Goal: Task Accomplishment & Management: Manage account settings

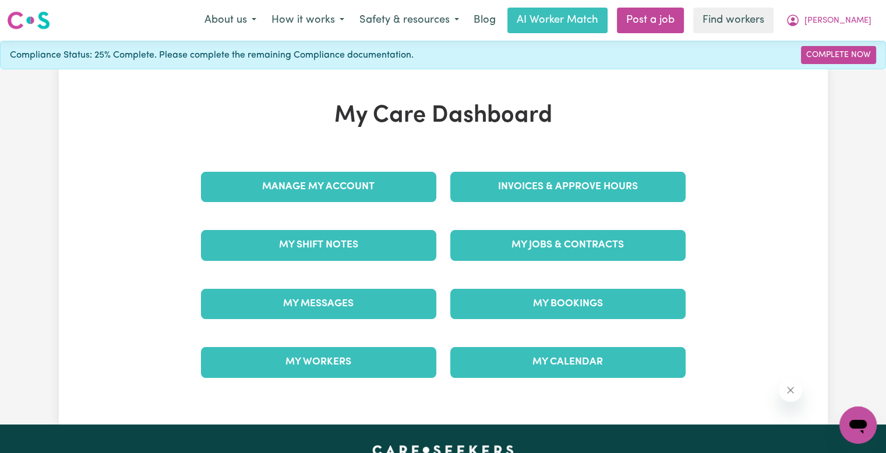
click at [494, 209] on div "Invoices & Approve Hours" at bounding box center [567, 187] width 249 height 58
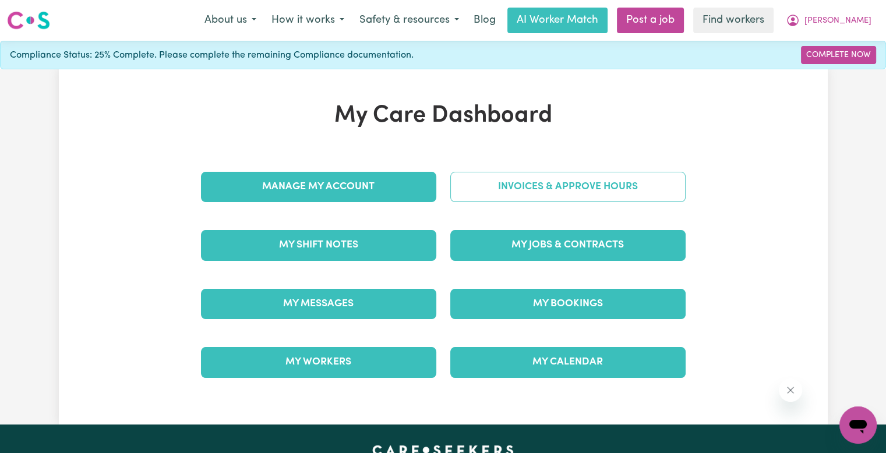
click at [487, 188] on link "Invoices & Approve Hours" at bounding box center [567, 187] width 235 height 30
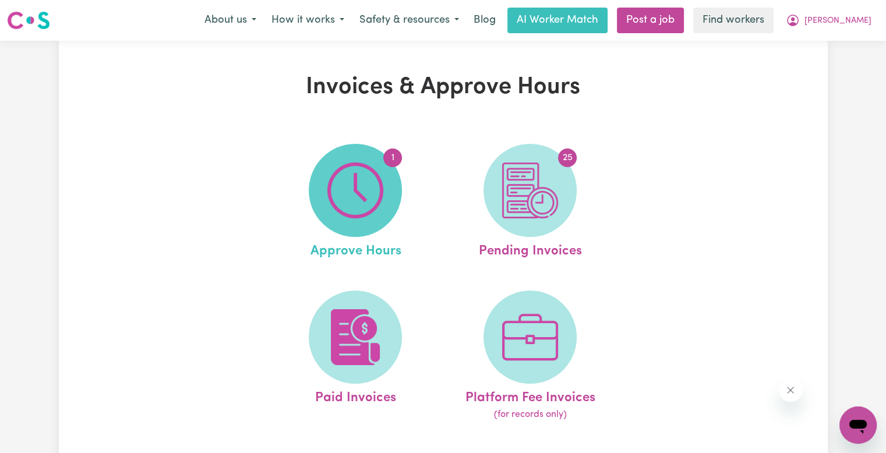
click at [371, 198] on img at bounding box center [355, 191] width 56 height 56
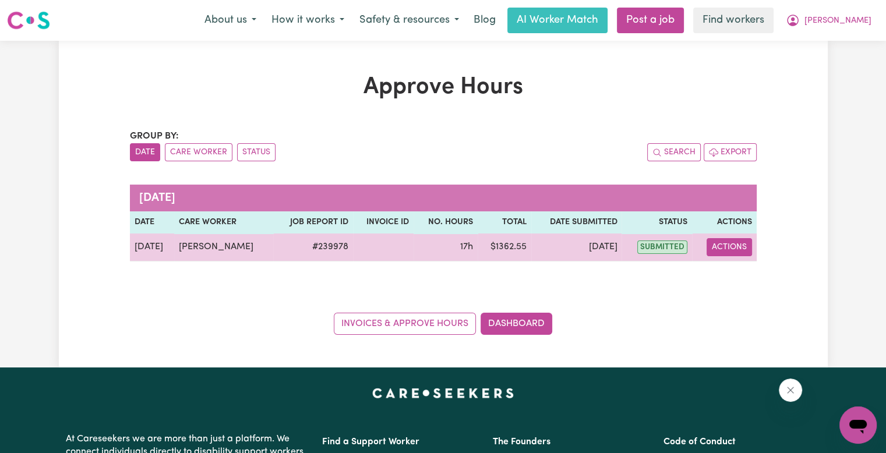
click at [734, 242] on button "Actions" at bounding box center [729, 247] width 45 height 18
click at [749, 272] on link "View Job Report" at bounding box center [757, 273] width 100 height 23
select select "pm"
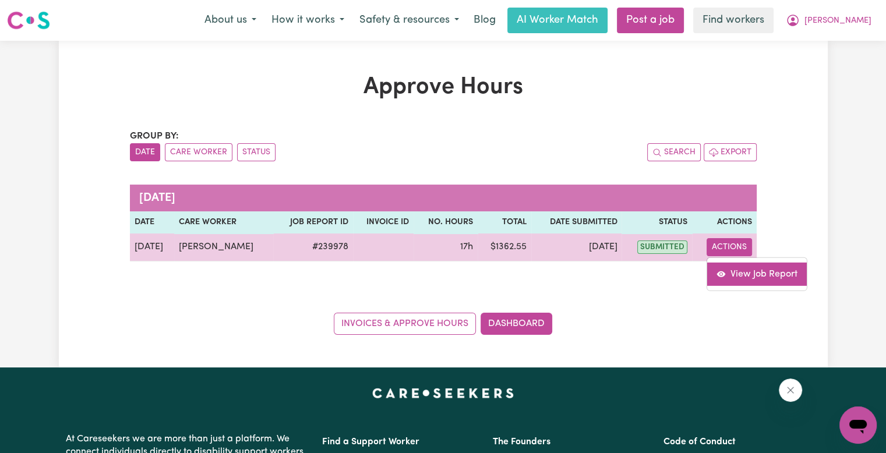
select select "pm"
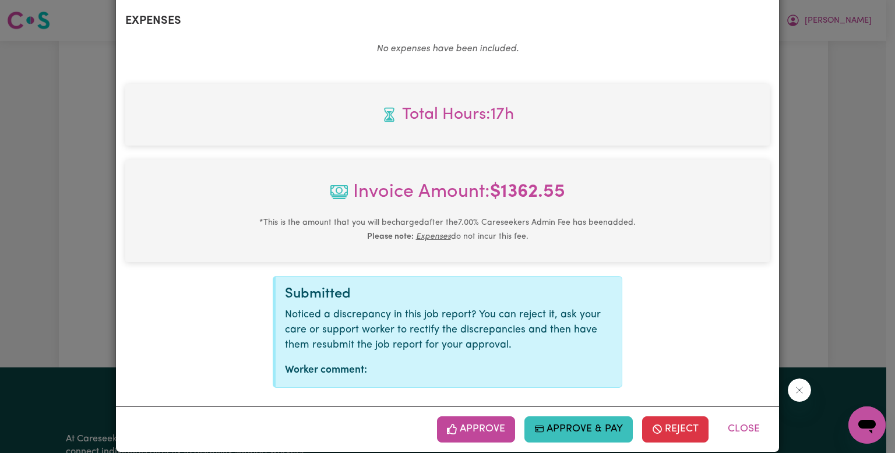
scroll to position [730, 0]
drag, startPoint x: 484, startPoint y: 415, endPoint x: 434, endPoint y: 396, distance: 53.7
click at [484, 417] on button "Approve" at bounding box center [476, 430] width 78 height 26
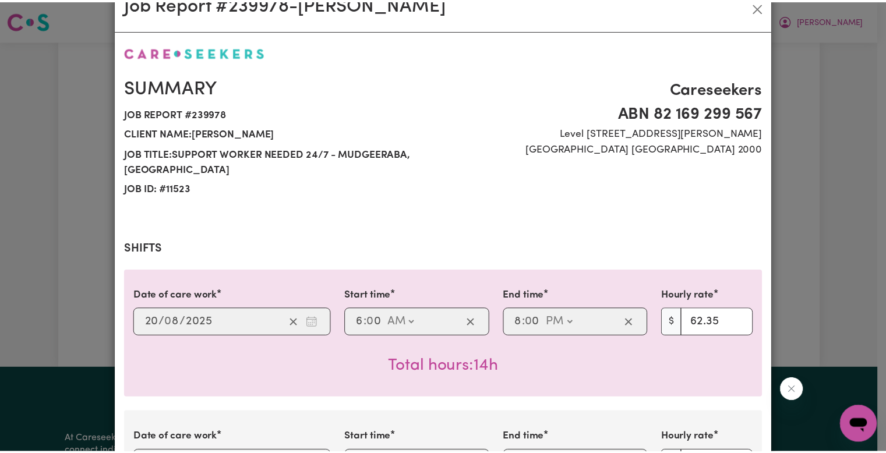
scroll to position [0, 0]
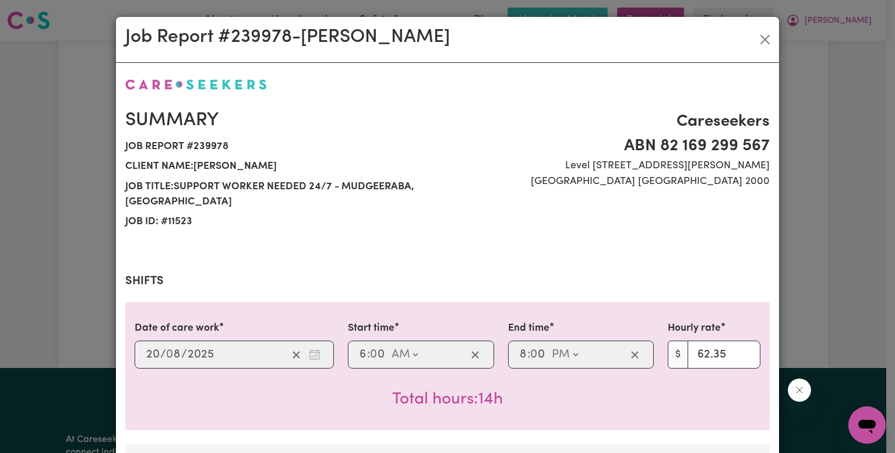
drag, startPoint x: 755, startPoint y: 69, endPoint x: 732, endPoint y: 97, distance: 36.0
click at [762, 36] on button "Close" at bounding box center [765, 39] width 19 height 19
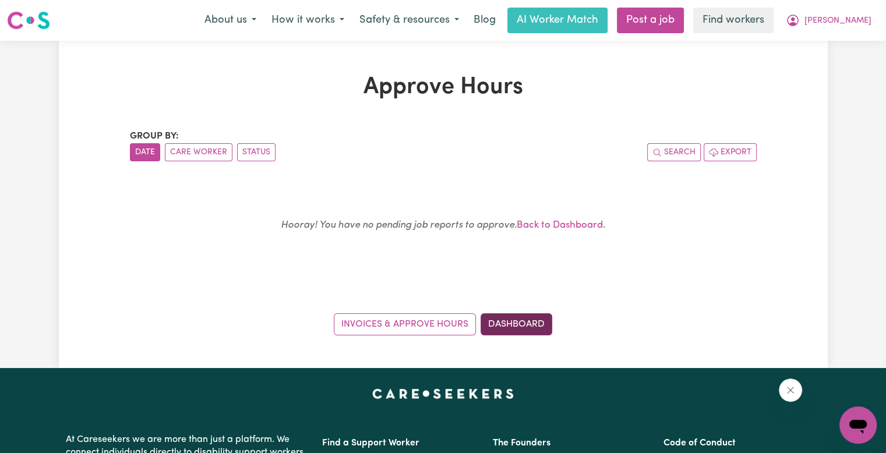
click at [511, 318] on link "Dashboard" at bounding box center [517, 324] width 72 height 22
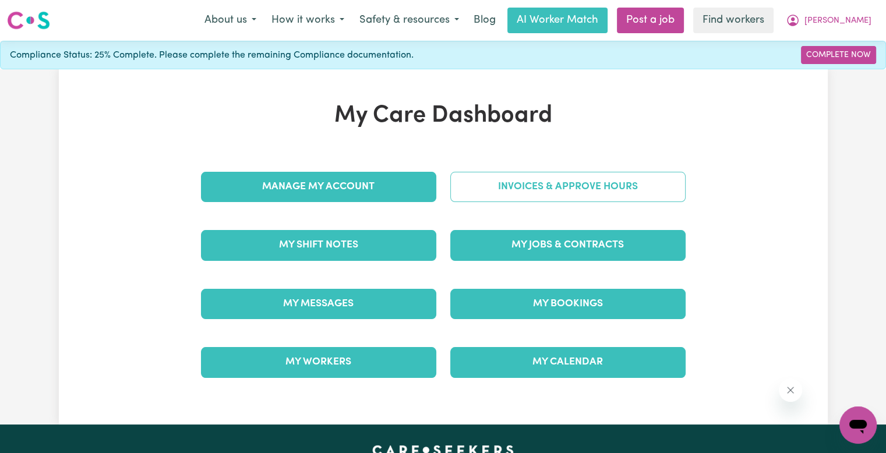
click at [556, 186] on link "Invoices & Approve Hours" at bounding box center [567, 187] width 235 height 30
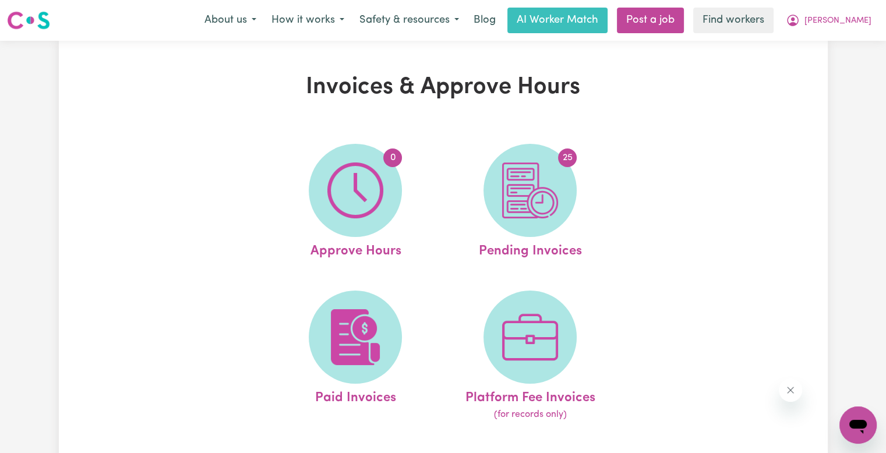
click at [547, 197] on img at bounding box center [530, 191] width 56 height 56
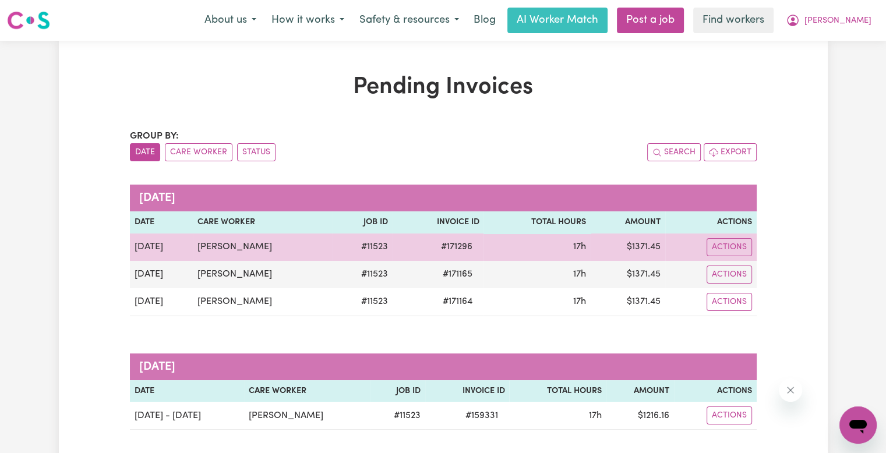
click at [448, 244] on span "# 171296" at bounding box center [456, 247] width 45 height 14
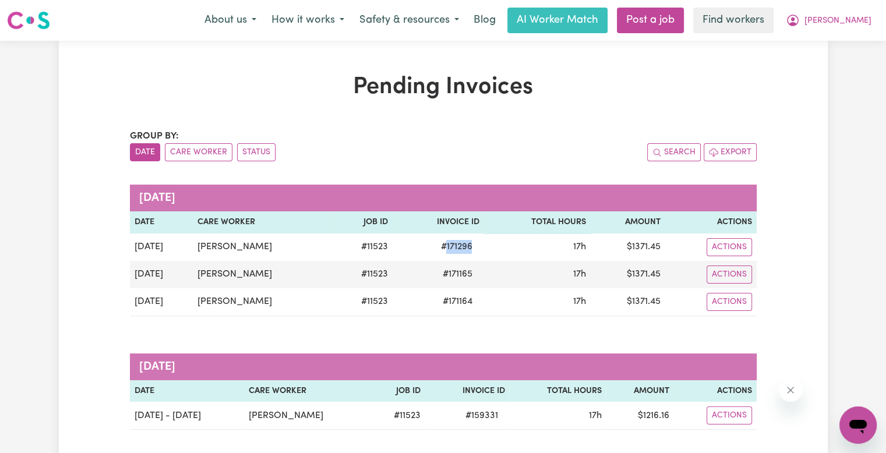
copy span "171296"
click at [853, 22] on span "[PERSON_NAME]" at bounding box center [838, 21] width 67 height 13
click at [829, 66] on link "Logout" at bounding box center [833, 67] width 92 height 22
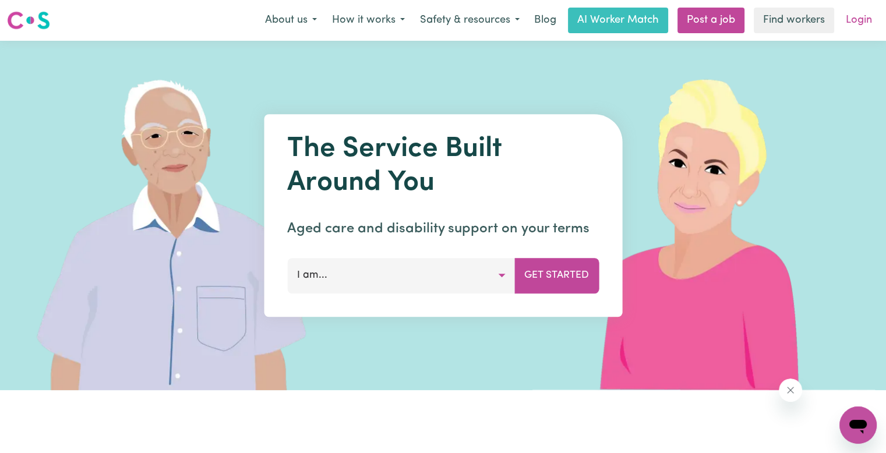
click at [869, 17] on link "Login" at bounding box center [859, 21] width 40 height 26
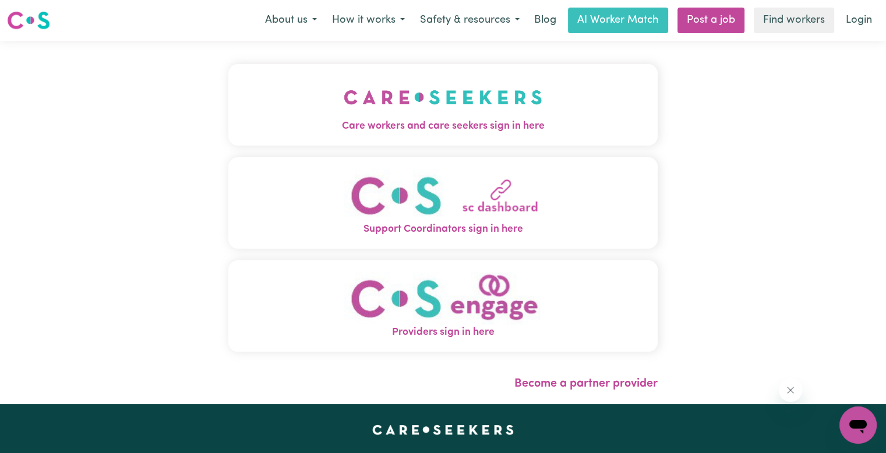
drag, startPoint x: 376, startPoint y: 84, endPoint x: 373, endPoint y: 108, distance: 23.6
click at [376, 85] on img "Care workers and care seekers sign in here" at bounding box center [443, 97] width 199 height 43
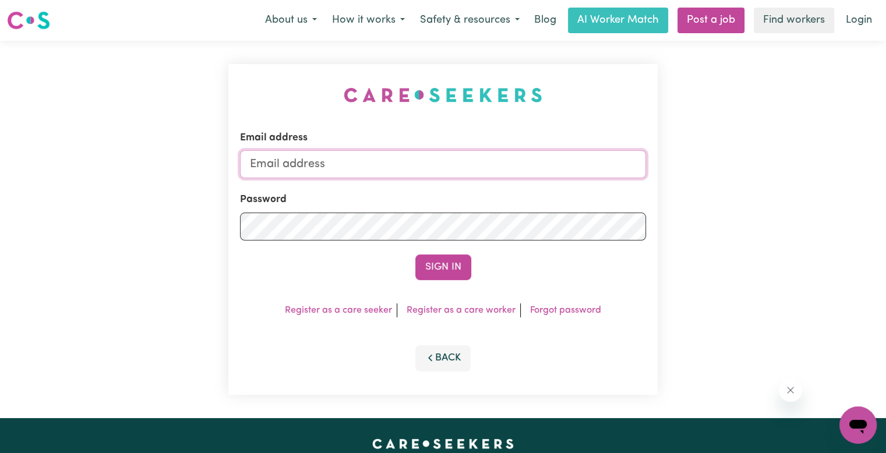
drag, startPoint x: 336, startPoint y: 164, endPoint x: 348, endPoint y: 166, distance: 12.5
click at [336, 164] on input "Email address" at bounding box center [443, 164] width 406 height 28
type input "[EMAIL_ADDRESS][DOMAIN_NAME]"
click at [415, 255] on button "Sign In" at bounding box center [443, 268] width 56 height 26
